Goal: Information Seeking & Learning: Learn about a topic

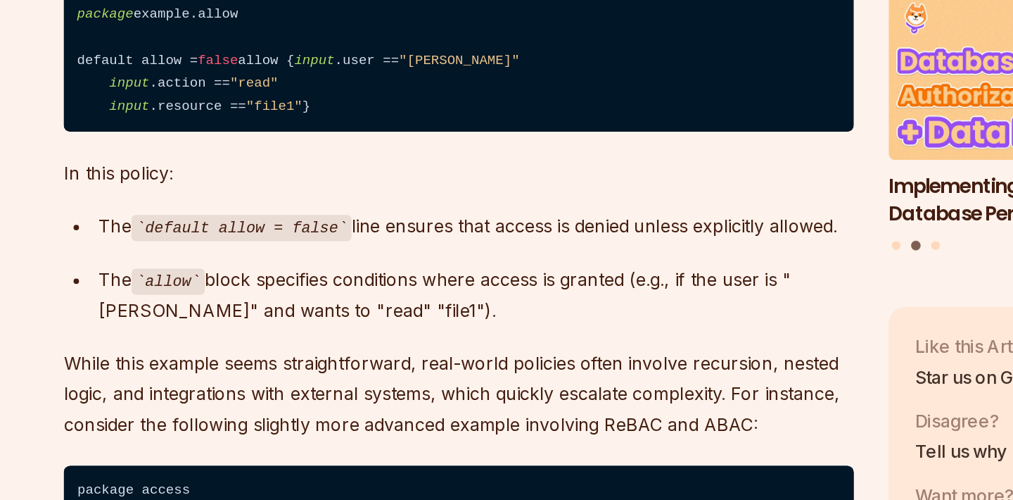
scroll to position [2137, 0]
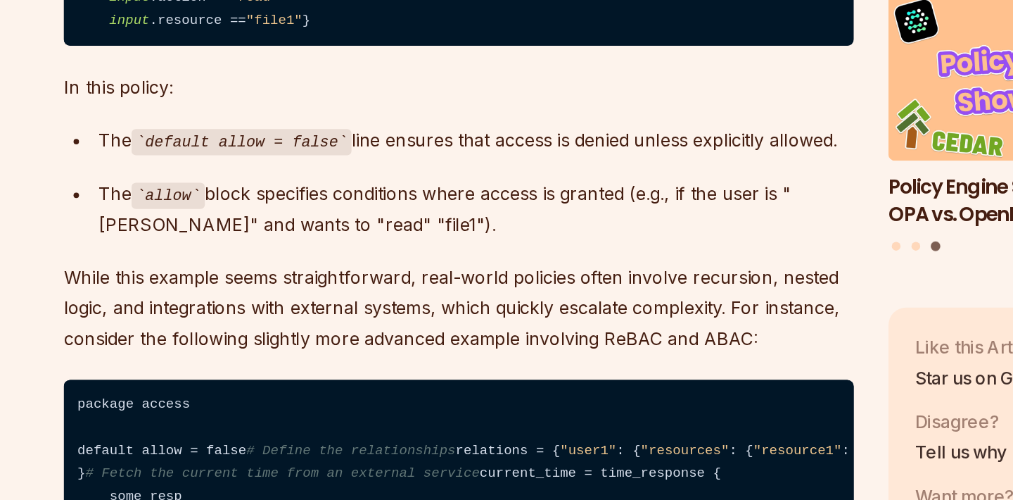
click at [295, 277] on code "default allow = false" at bounding box center [260, 268] width 141 height 17
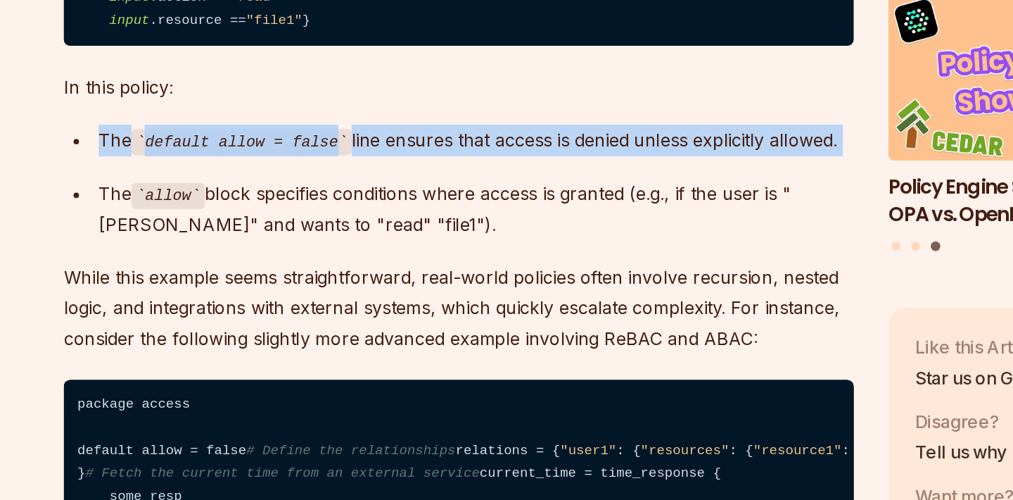
click at [295, 277] on code "default allow = false" at bounding box center [260, 268] width 141 height 17
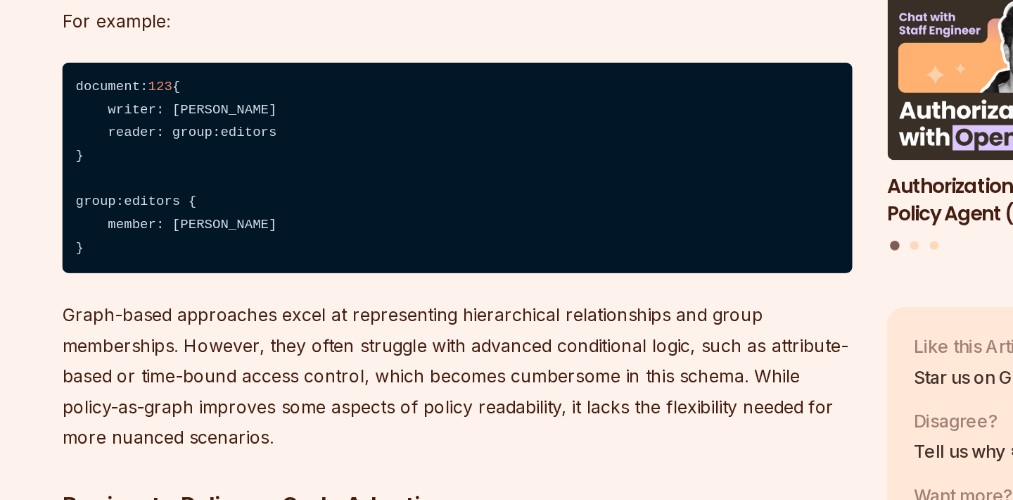
scroll to position [3106, 0]
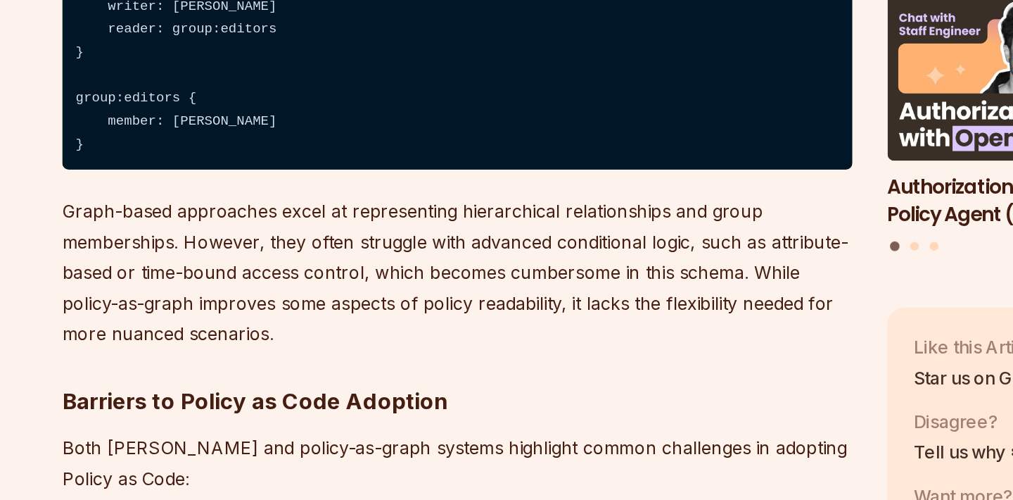
click at [296, 335] on div "Policy as Code has revolutionized how organizations manage access control, comp…" at bounding box center [400, 11] width 508 height 4572
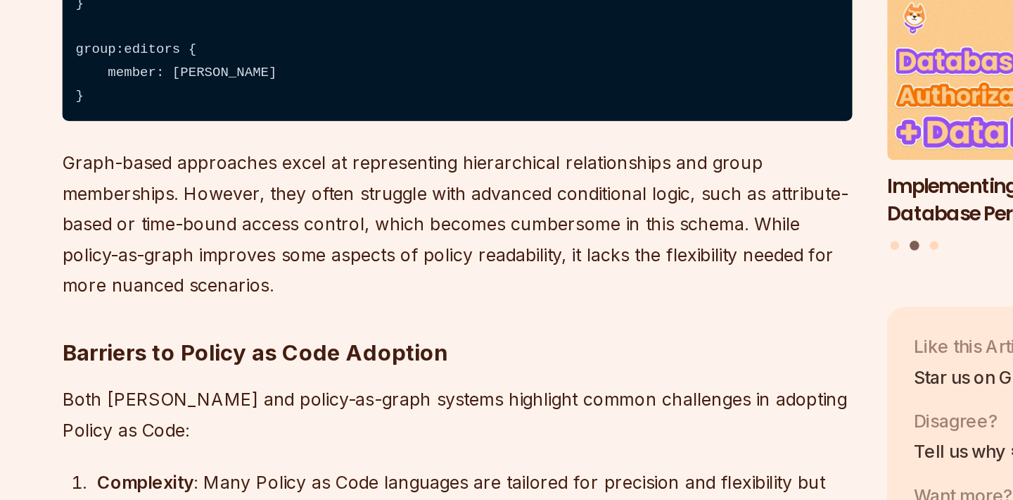
scroll to position [3141, 0]
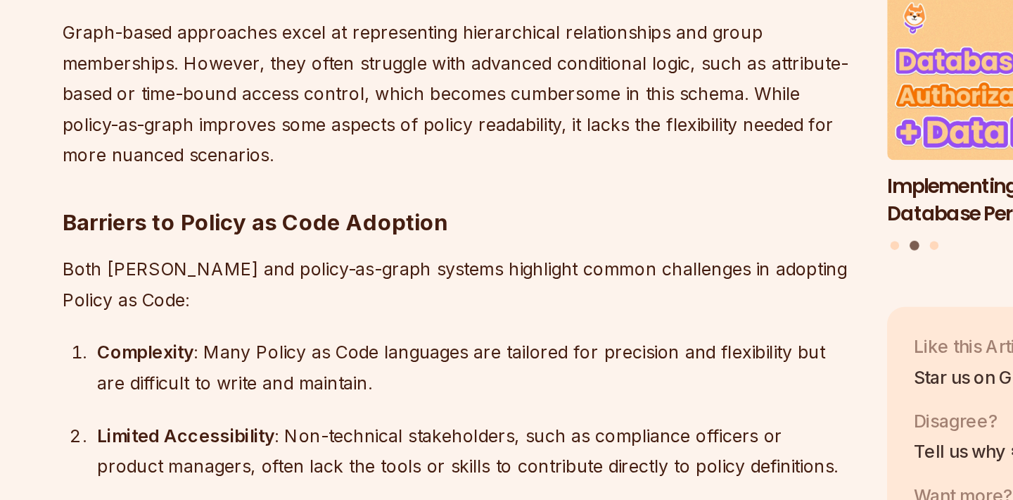
scroll to position [3221, 0]
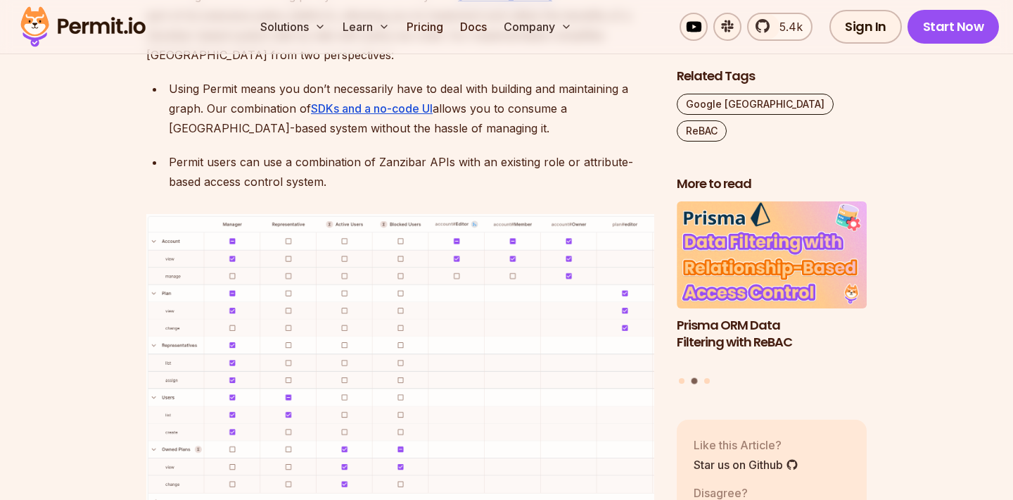
scroll to position [6012, 0]
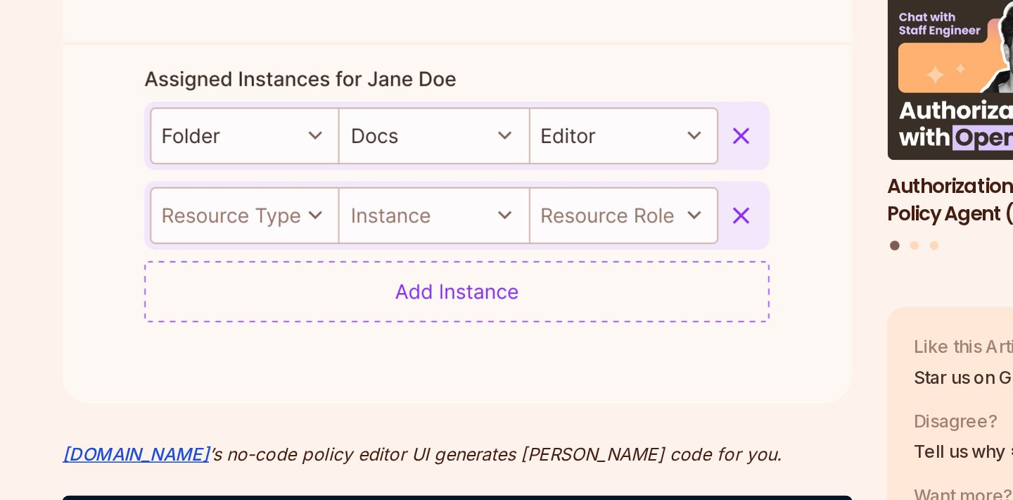
scroll to position [4121, 0]
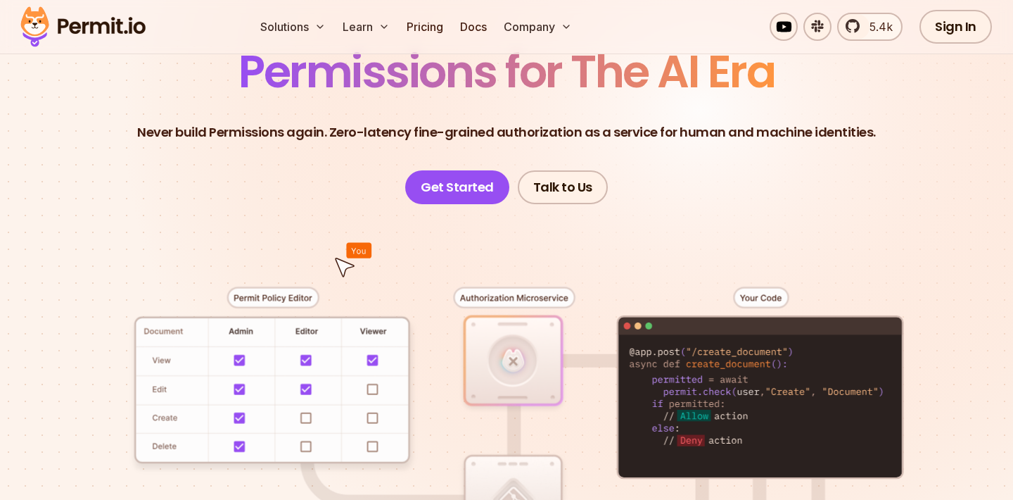
scroll to position [134, 0]
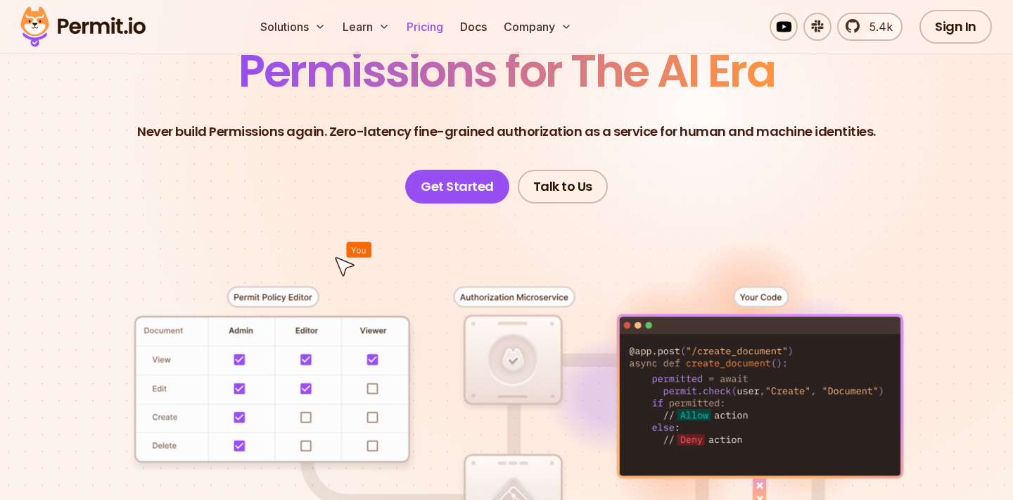
click at [431, 34] on link "Pricing" at bounding box center [425, 27] width 48 height 28
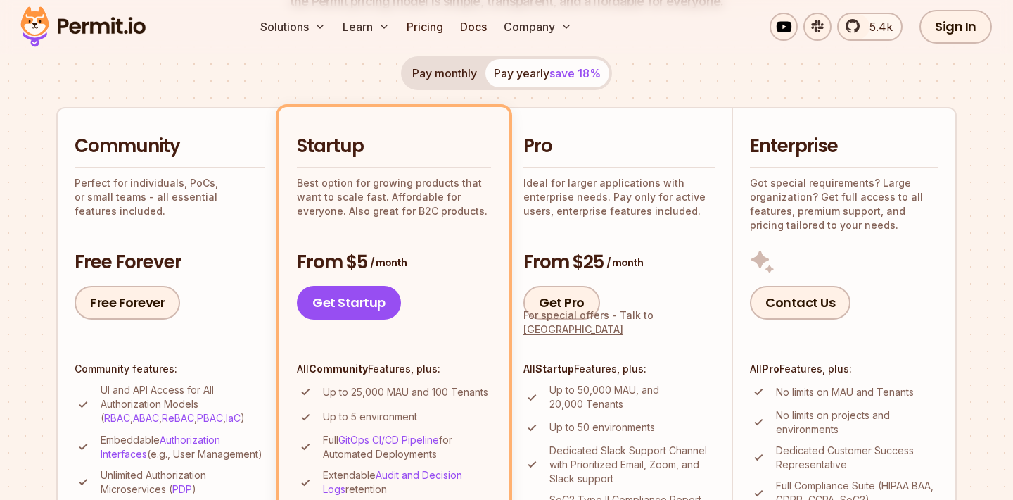
scroll to position [317, 0]
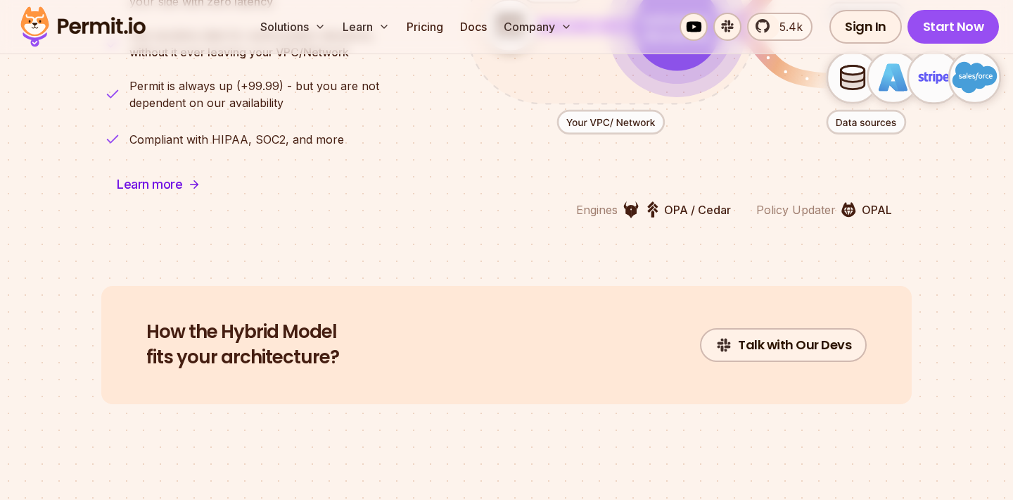
scroll to position [3654, 0]
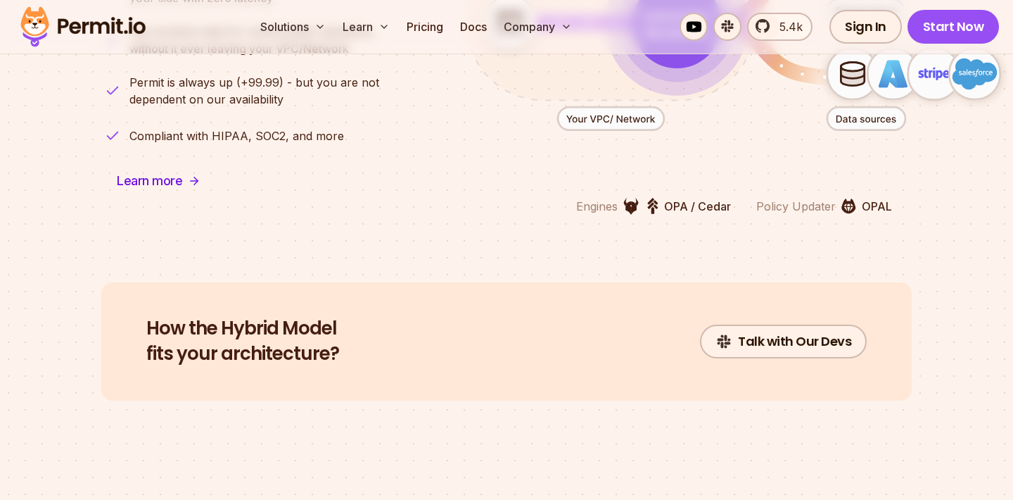
click at [871, 198] on p "OPAL" at bounding box center [877, 206] width 30 height 17
click at [732, 224] on section "Hybrid Model Secure, event-driven, compliant. Engines OPA / Cedar Policy Update…" at bounding box center [506, 47] width 1013 height 470
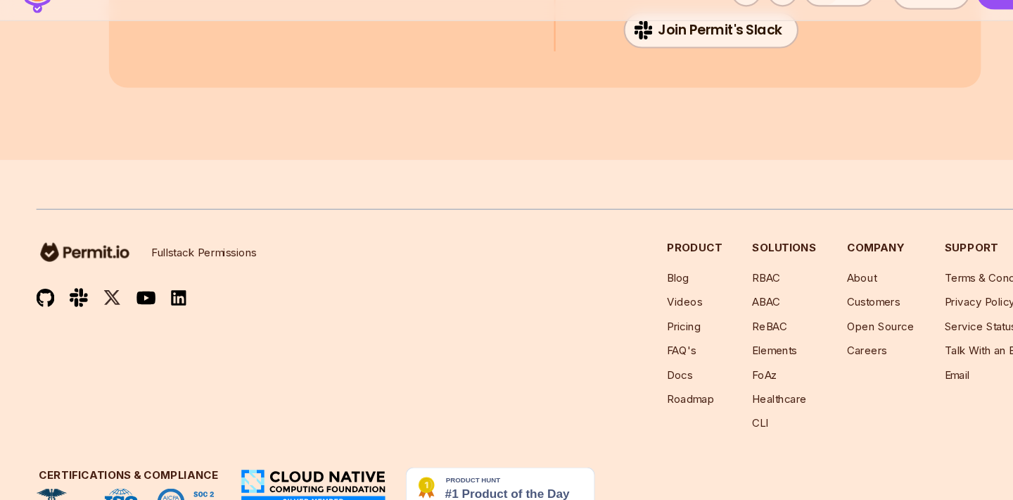
scroll to position [7655, 0]
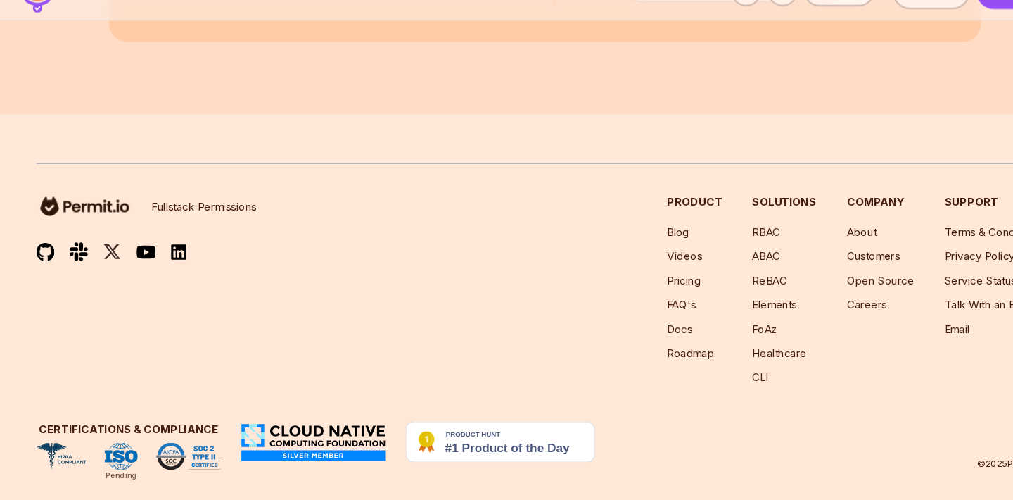
click at [167, 261] on img at bounding box center [166, 269] width 14 height 16
click at [706, 312] on link "Elements" at bounding box center [720, 318] width 42 height 12
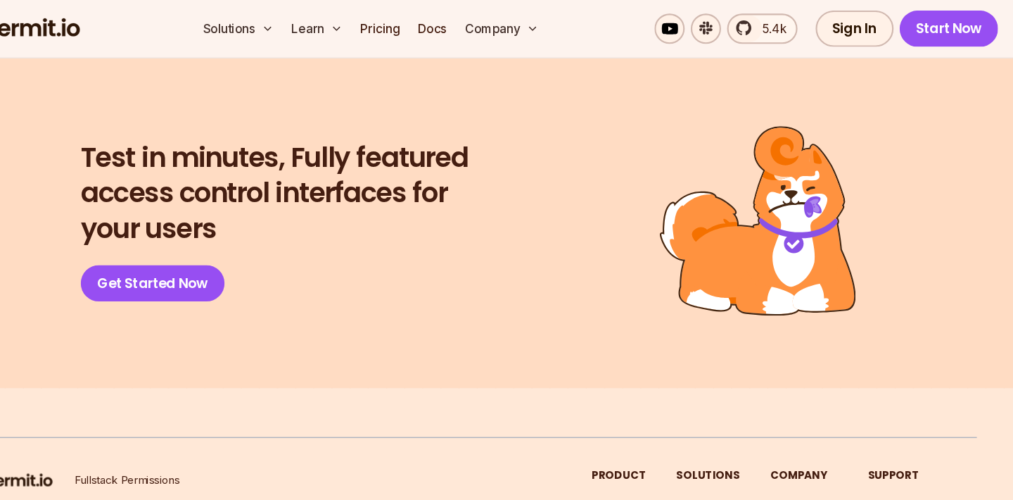
scroll to position [3090, 0]
